Goal: Information Seeking & Learning: Learn about a topic

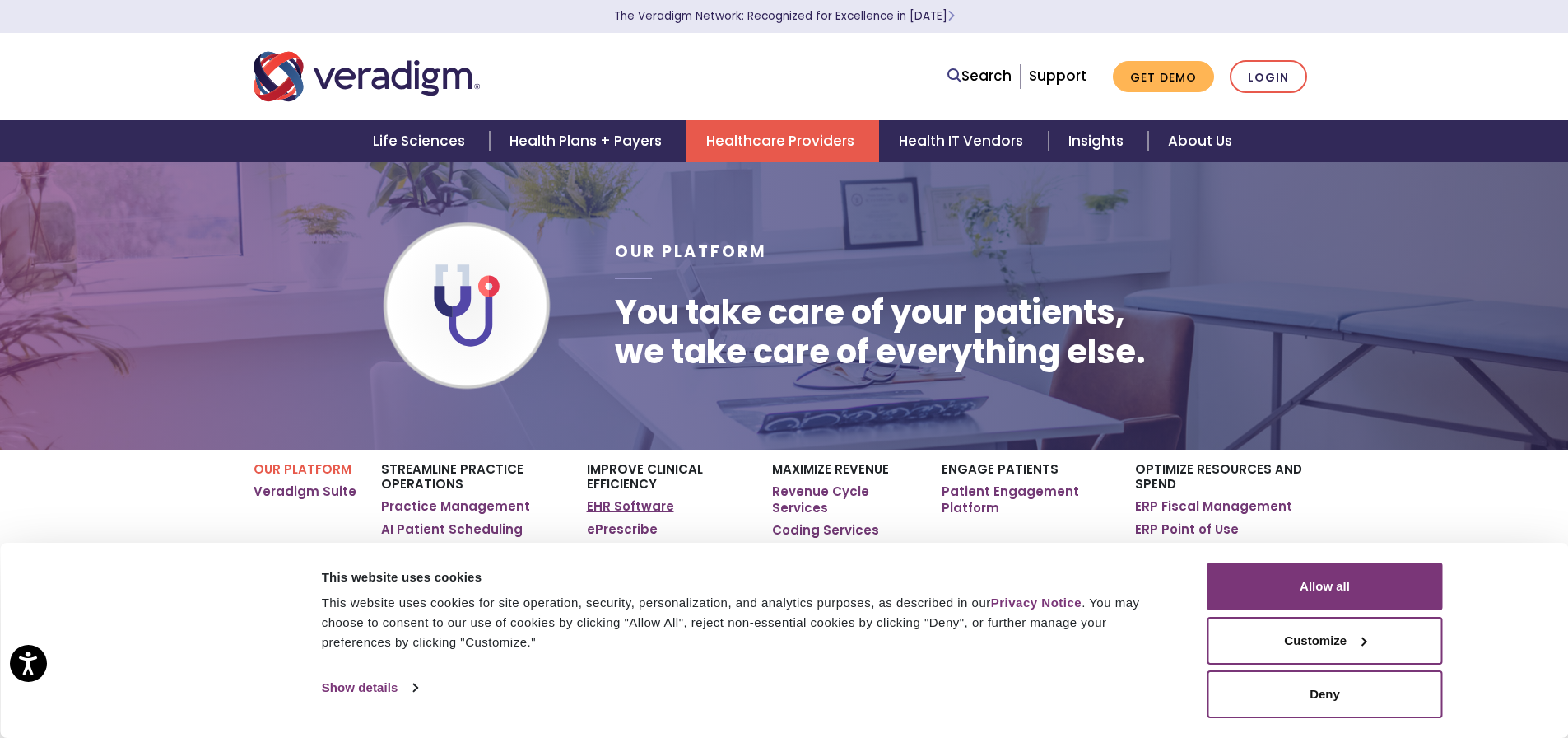
click at [608, 502] on link "EHR Software" at bounding box center [630, 506] width 87 height 17
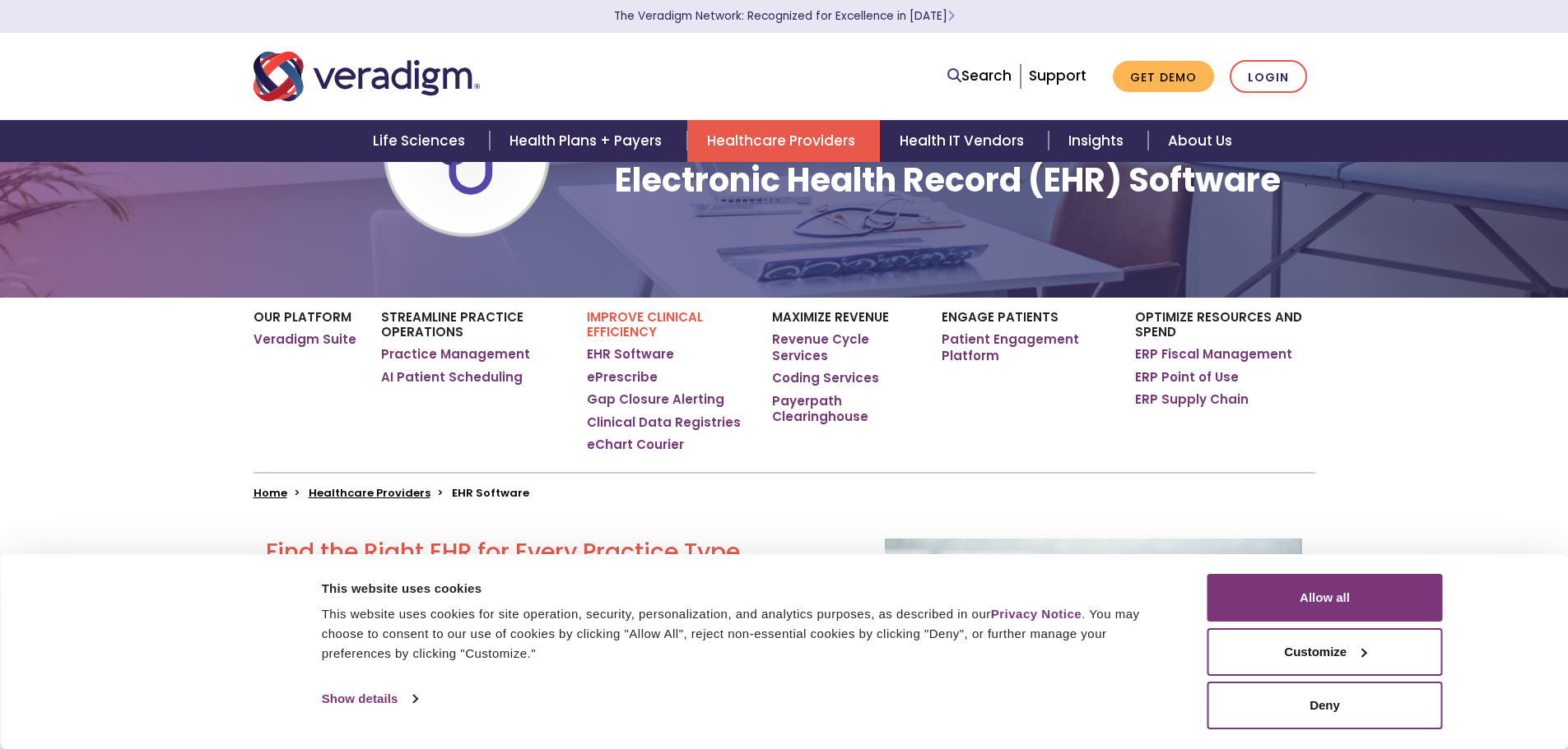
scroll to position [246, 0]
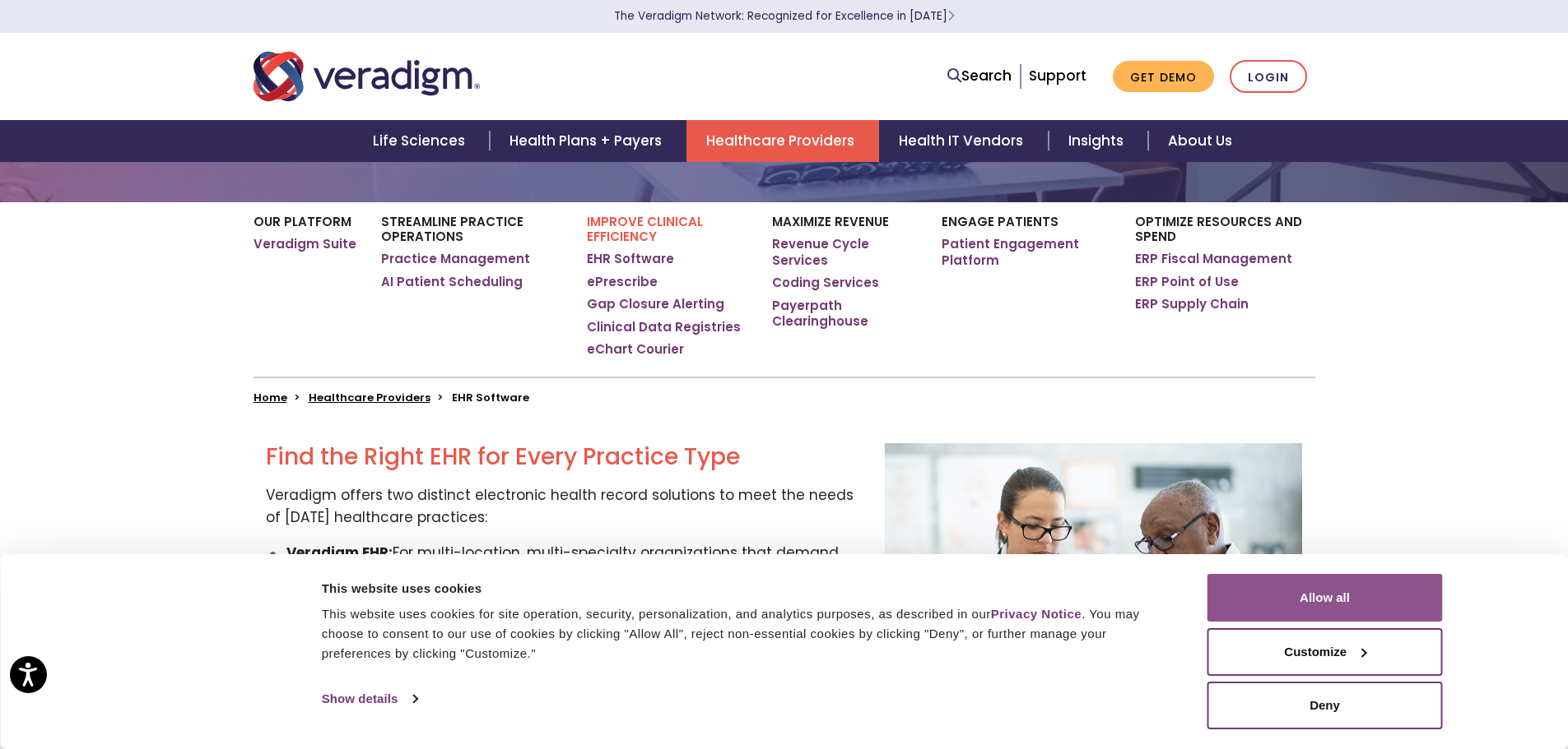
click at [1328, 606] on button "Allow all" at bounding box center [1324, 597] width 236 height 47
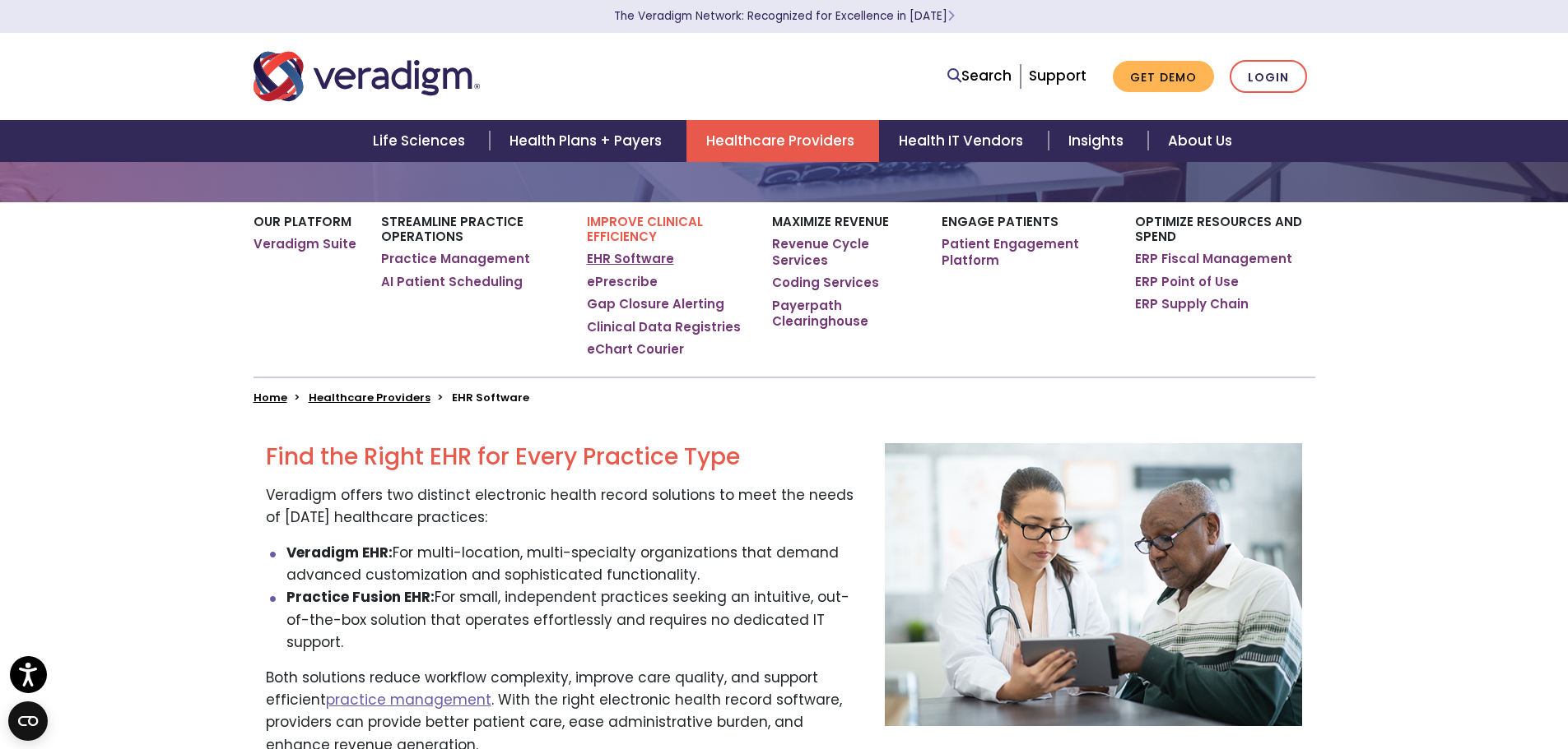
click at [619, 261] on link "EHR Software" at bounding box center [630, 259] width 87 height 17
